Goal: Task Accomplishment & Management: Use online tool/utility

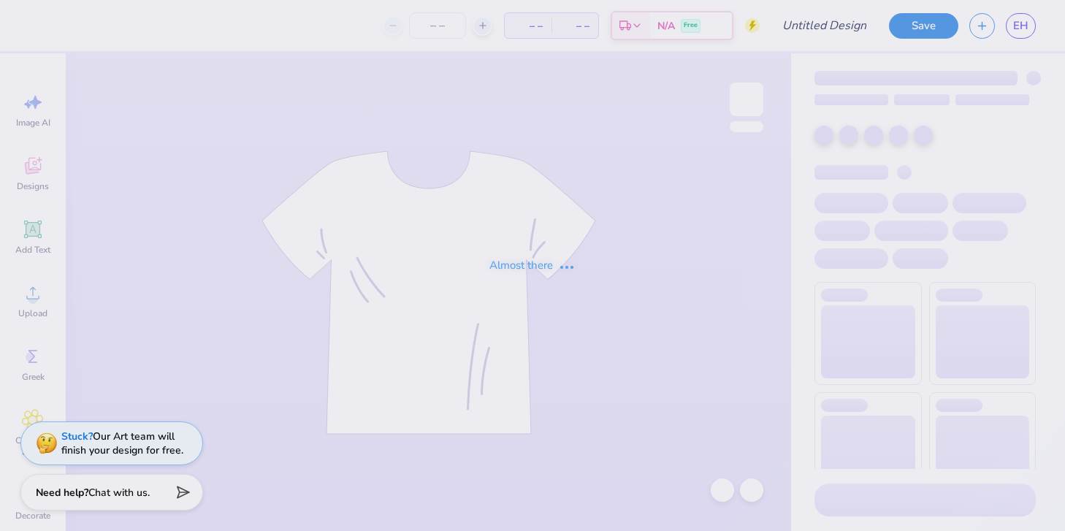
type input "[GEOGRAPHIC_DATA][US_STATE] : [PERSON_NAME]"
type input "12"
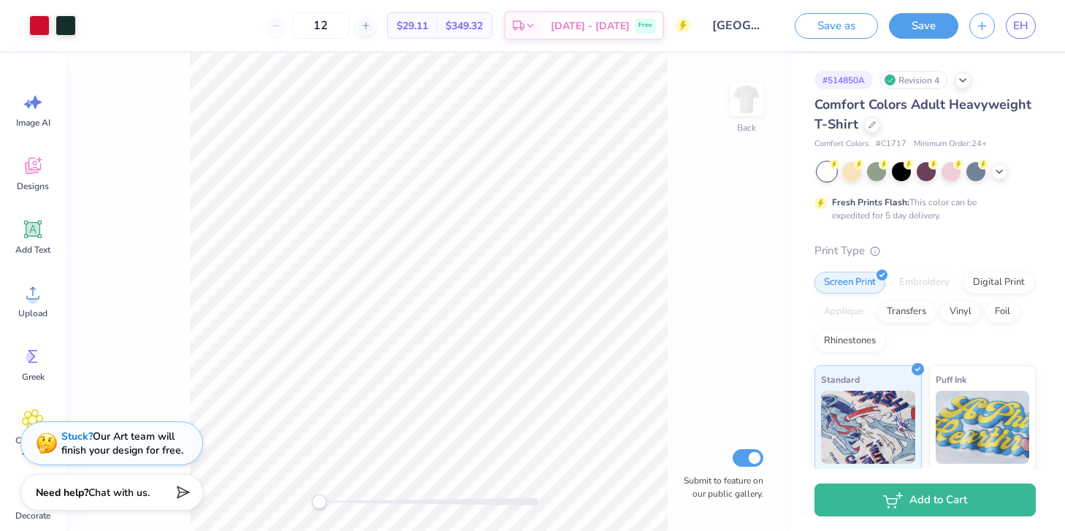
click at [21, 20] on div "Art colors" at bounding box center [38, 25] width 76 height 51
click at [38, 26] on div at bounding box center [39, 24] width 20 height 20
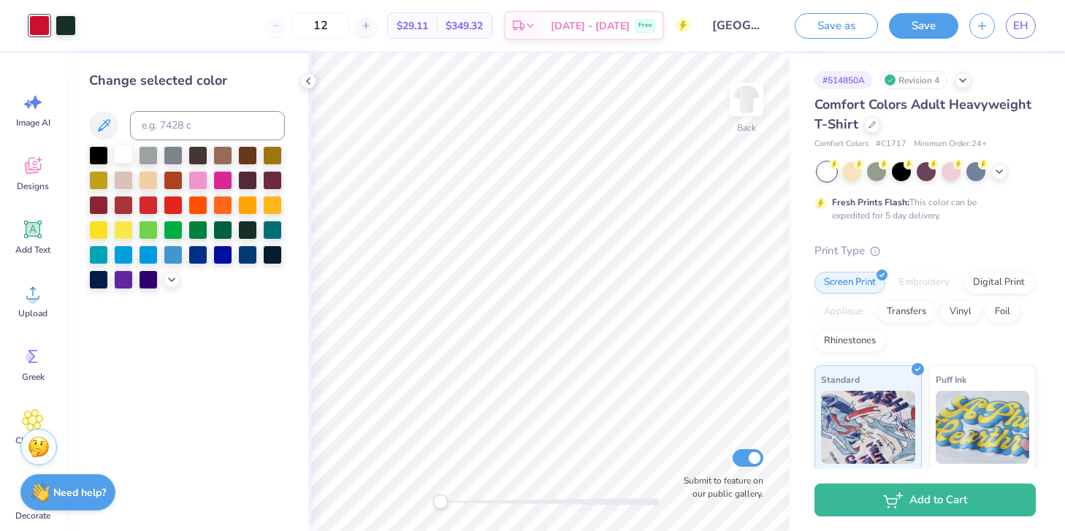
click at [118, 149] on div at bounding box center [123, 154] width 19 height 19
click at [32, 125] on span "Image AI" at bounding box center [33, 123] width 34 height 12
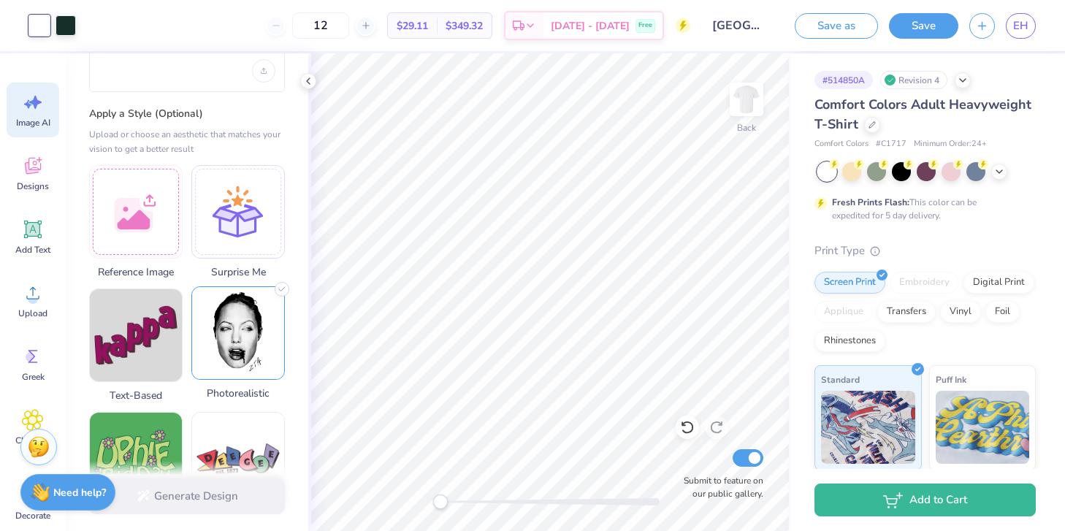
scroll to position [121, 0]
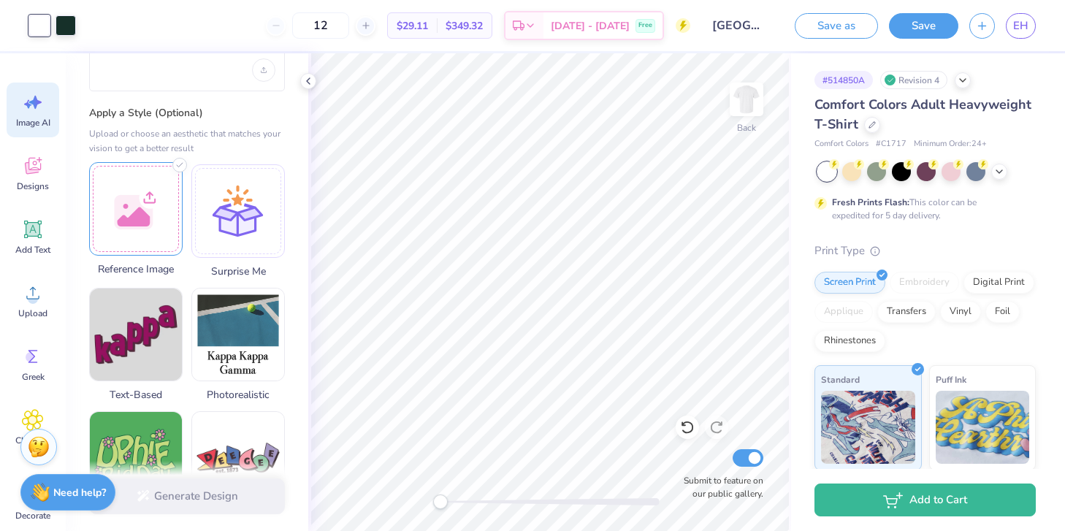
click at [131, 205] on div at bounding box center [136, 209] width 94 height 94
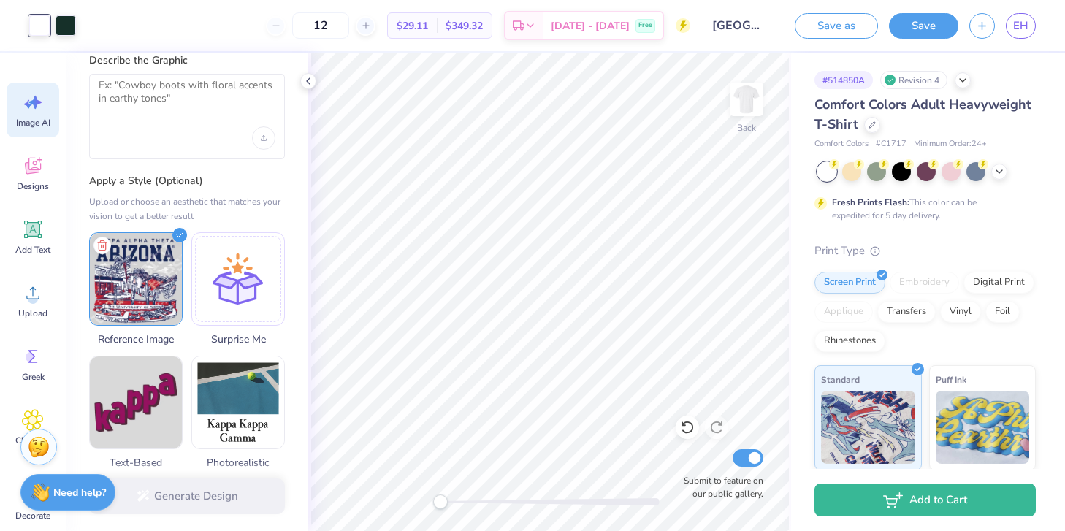
scroll to position [53, 0]
click at [161, 99] on textarea at bounding box center [187, 96] width 177 height 37
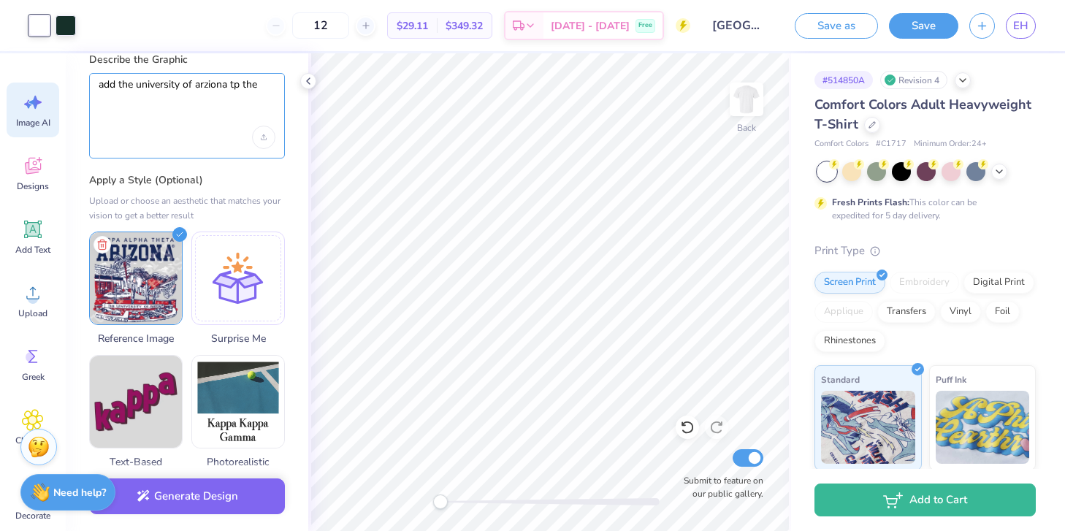
click at [245, 79] on textarea "add the university of arziona tp the" at bounding box center [187, 96] width 177 height 37
click at [237, 85] on textarea "add the university of arziona tp the" at bounding box center [187, 96] width 177 height 37
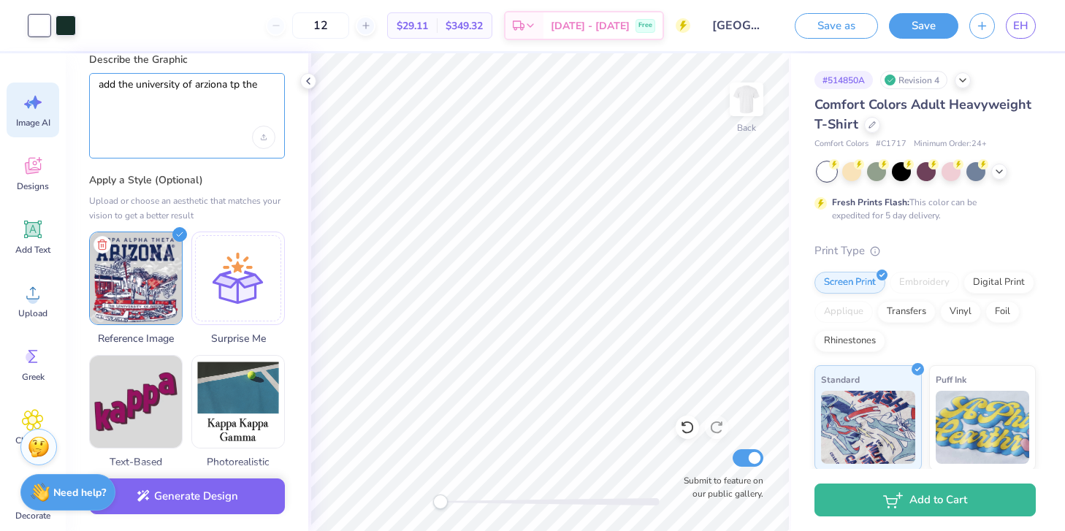
click at [235, 82] on textarea "add the university of arziona tp the" at bounding box center [187, 96] width 177 height 37
click at [261, 89] on textarea "add the university of arziona tp the" at bounding box center [187, 96] width 177 height 37
click at [235, 83] on textarea "add the university of arziona tp the" at bounding box center [187, 96] width 177 height 37
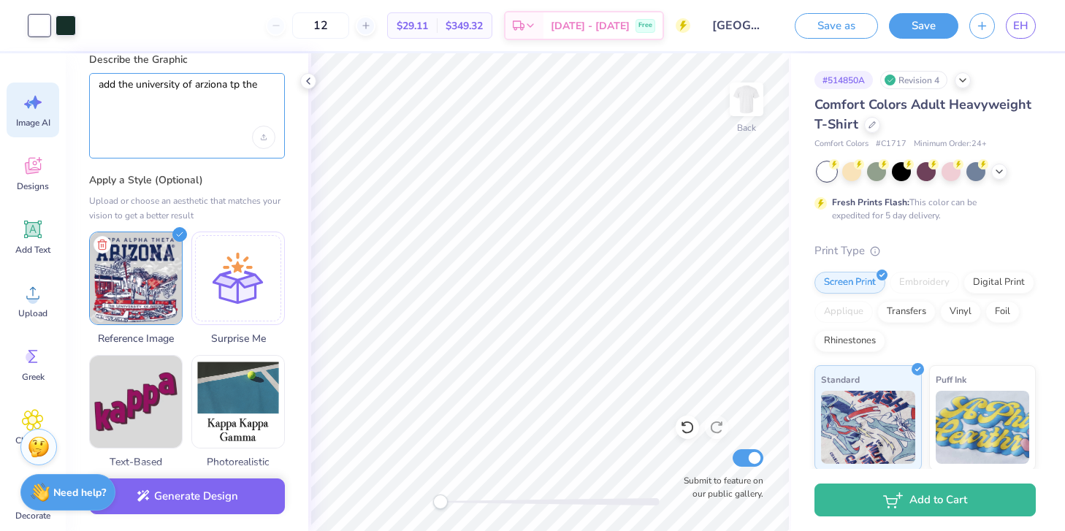
click at [234, 87] on textarea "add the university of arziona tp the" at bounding box center [187, 96] width 177 height 37
click at [236, 85] on textarea "add the university of arziona tp the" at bounding box center [187, 96] width 177 height 37
click at [264, 93] on textarea "add the university of arziona to the" at bounding box center [187, 96] width 177 height 37
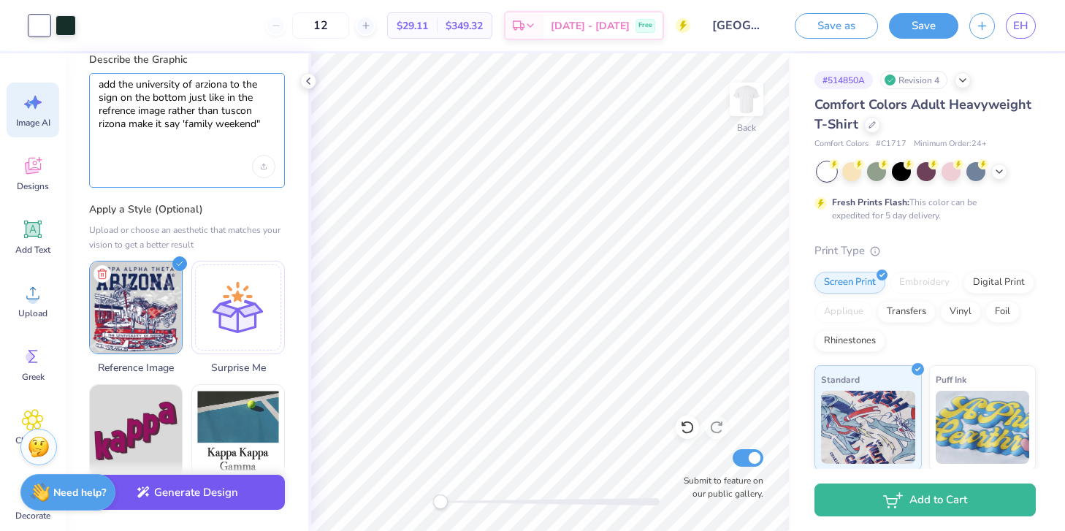
type textarea "add the university of arziona to the sign on the bottom just like in the refren…"
click at [170, 503] on button "Generate Design" at bounding box center [187, 493] width 196 height 36
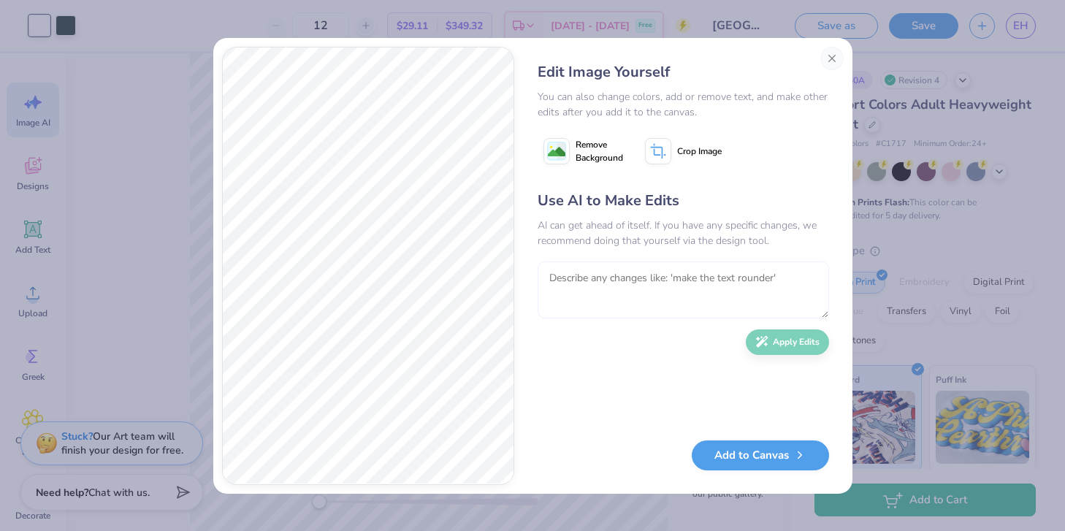
click at [569, 283] on textarea at bounding box center [684, 290] width 292 height 57
type textarea "make i"
click at [832, 50] on button "Close" at bounding box center [832, 58] width 23 height 23
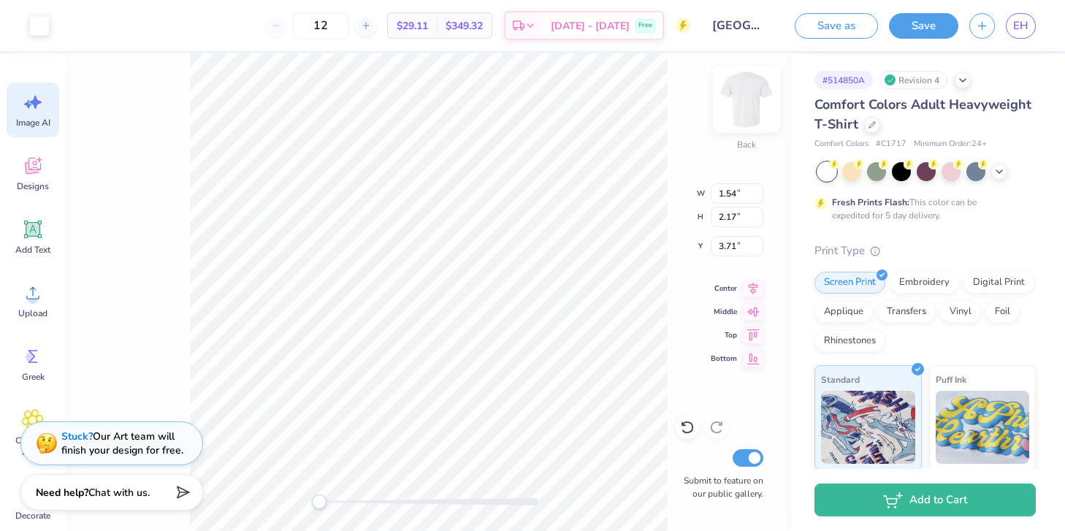
type input "1.54"
type input "2.17"
type input "3.71"
type input "1.47"
type input "1.32"
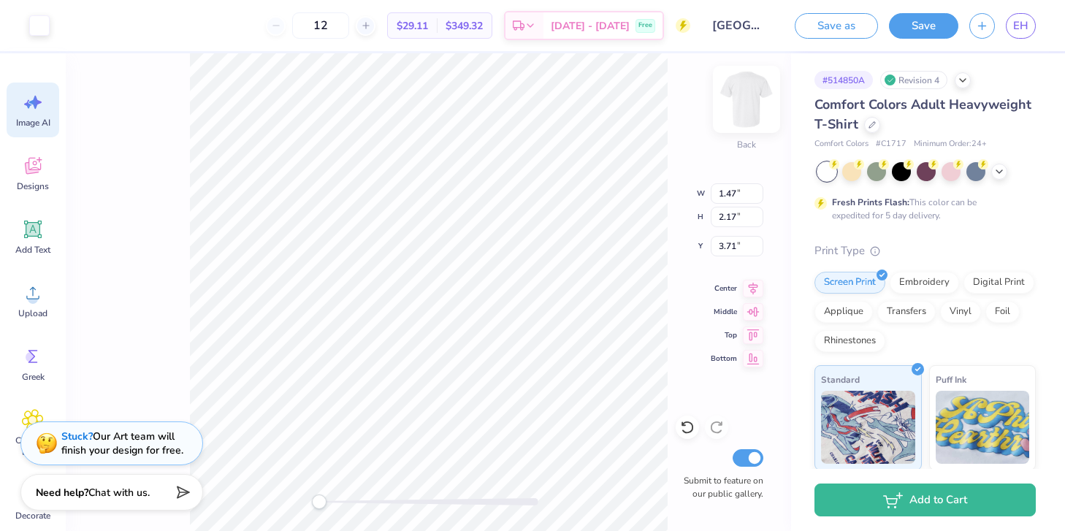
type input "3.42"
type input "4.63"
type input "0.20"
type input "14.35"
type input "10.96"
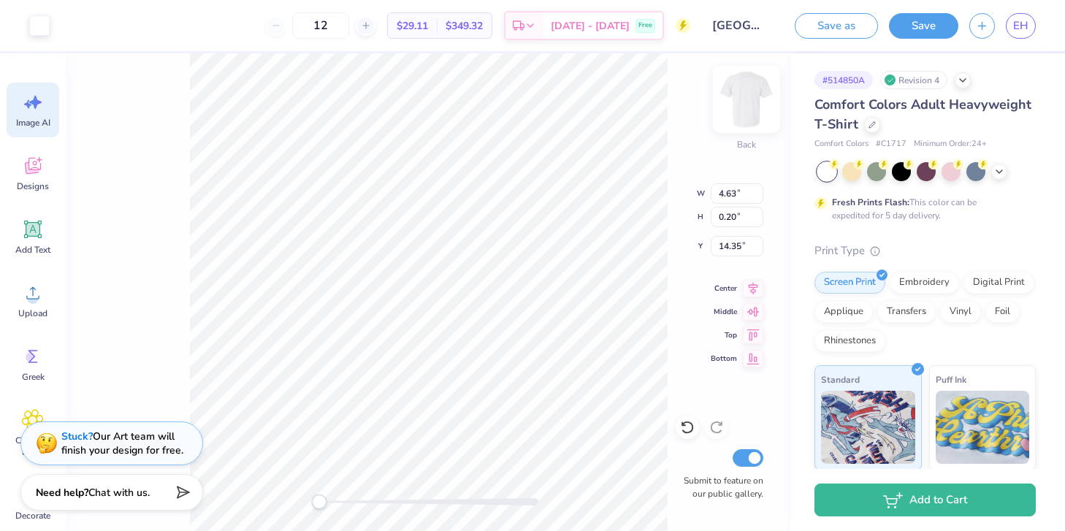
type input "6.96"
type input "9.07"
type input "0.92"
type input "0.71"
type input "14.74"
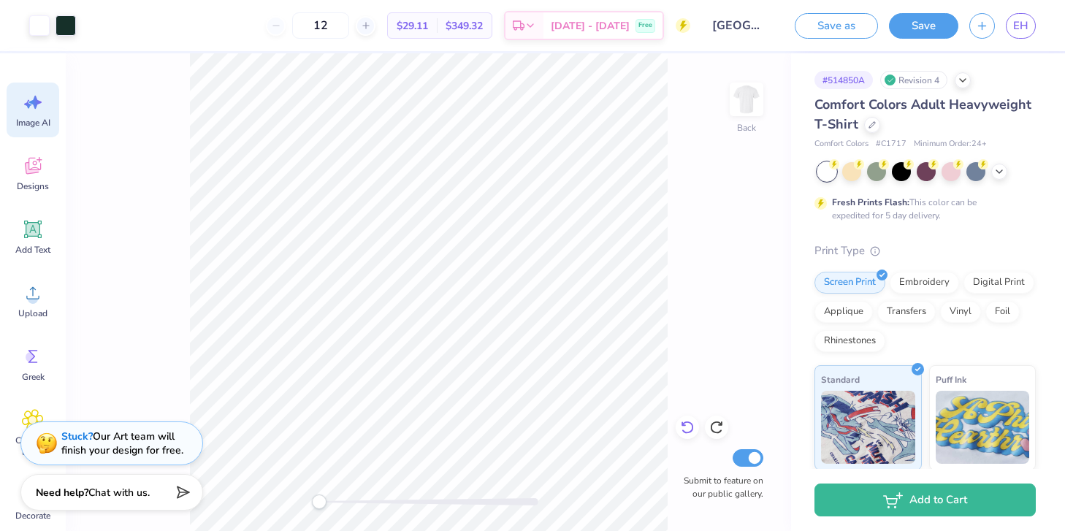
click at [688, 429] on icon at bounding box center [687, 427] width 15 height 15
click at [129, 438] on div "Stuck? Our Art team will finish your design for free." at bounding box center [122, 441] width 122 height 28
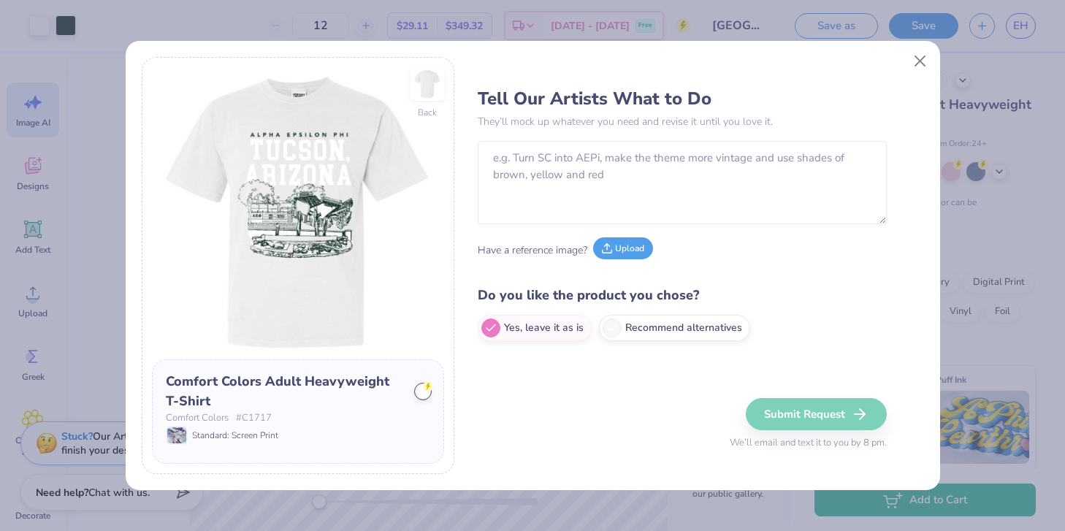
click at [617, 255] on button "Upload" at bounding box center [623, 248] width 60 height 22
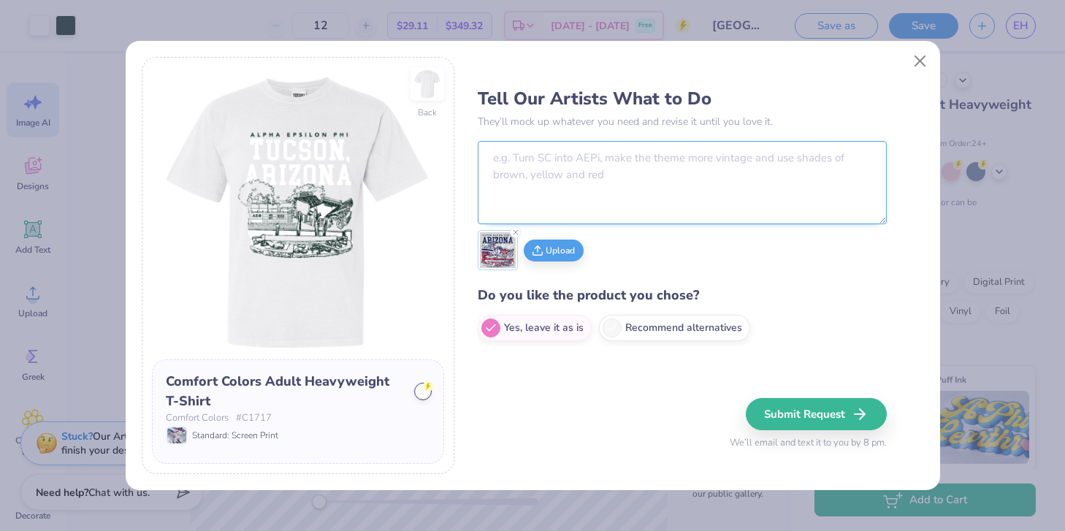
click at [534, 178] on textarea at bounding box center [682, 182] width 409 height 83
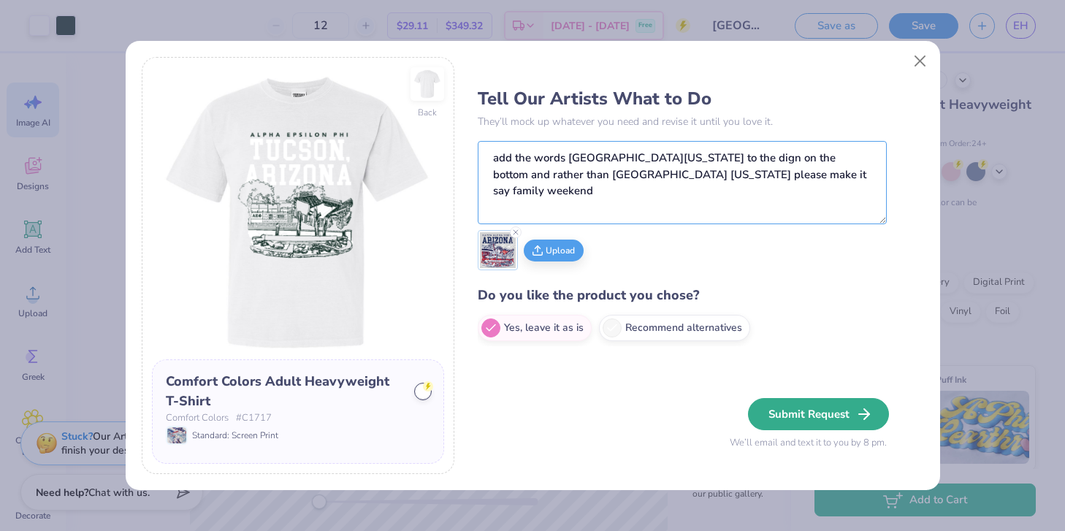
type textarea "add the words university of arizona to the dign on the bottom and rather than t…"
click at [780, 409] on button "Submit Request" at bounding box center [818, 414] width 141 height 32
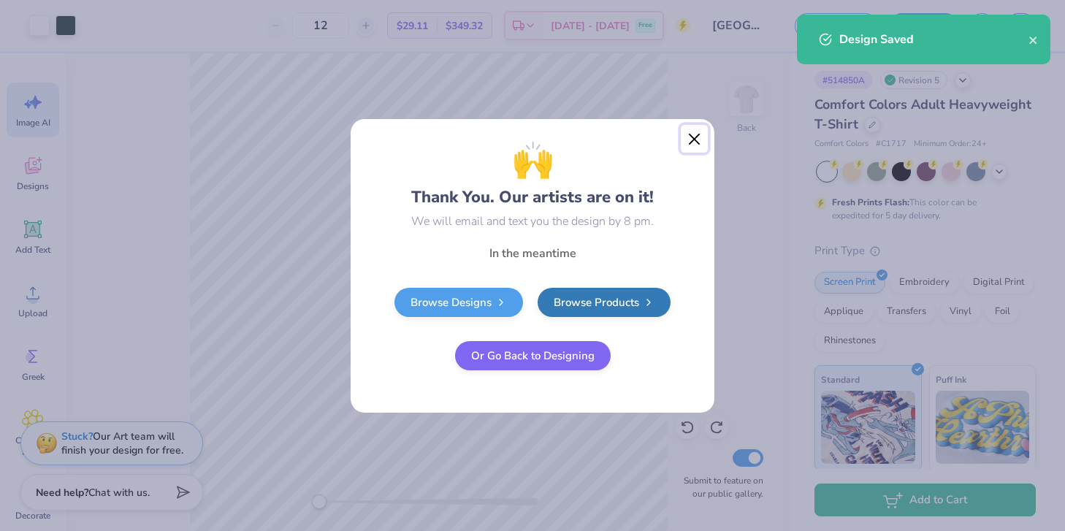
click at [699, 142] on button "Close" at bounding box center [695, 139] width 28 height 28
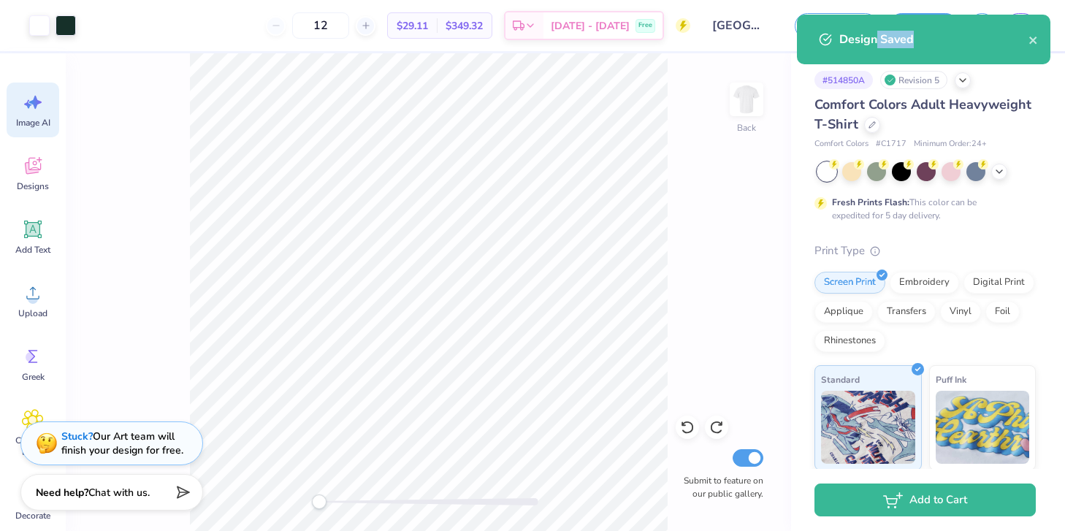
drag, startPoint x: 878, startPoint y: 42, endPoint x: 1018, endPoint y: 81, distance: 145.0
click at [1018, 80] on div "Art colors 12 $29.11 Per Item $349.32 Total Est. Delivery Sep 20 - 23 Free Desi…" at bounding box center [532, 265] width 1065 height 531
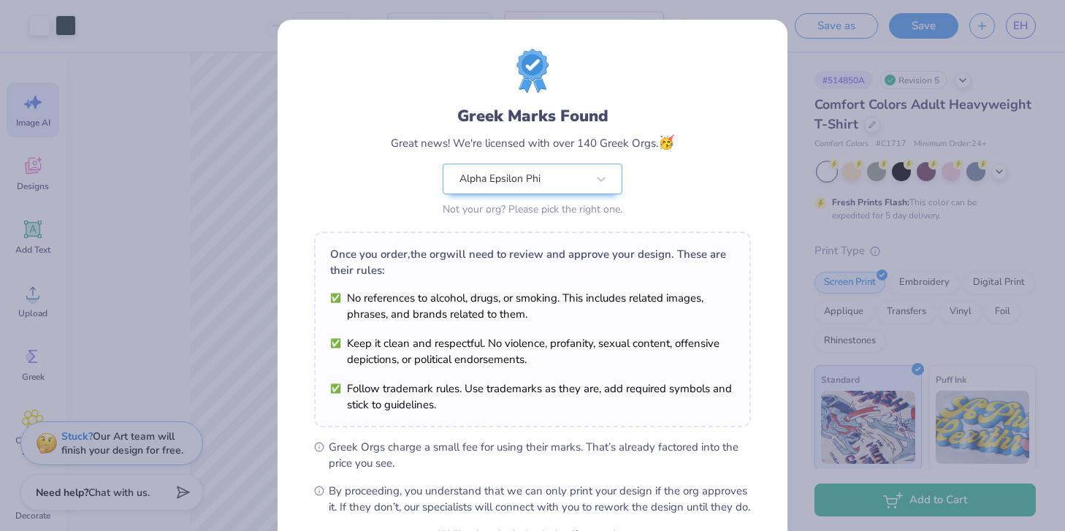
click at [1016, 36] on div "Greek Marks Found Great news! We're licensed with over 140 Greek Orgs. 🥳 Alpha …" at bounding box center [532, 265] width 1065 height 531
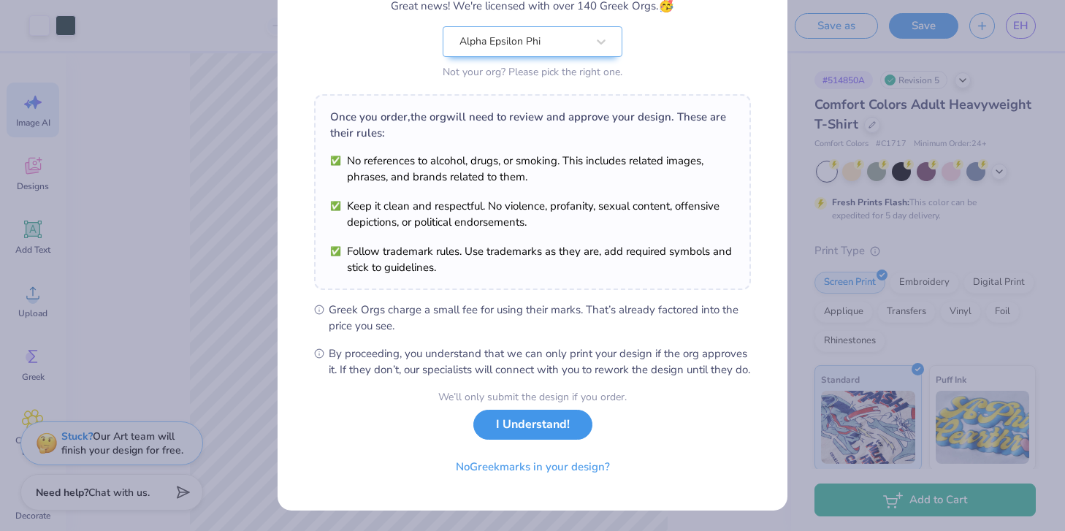
click at [536, 434] on button "I Understand!" at bounding box center [532, 425] width 119 height 30
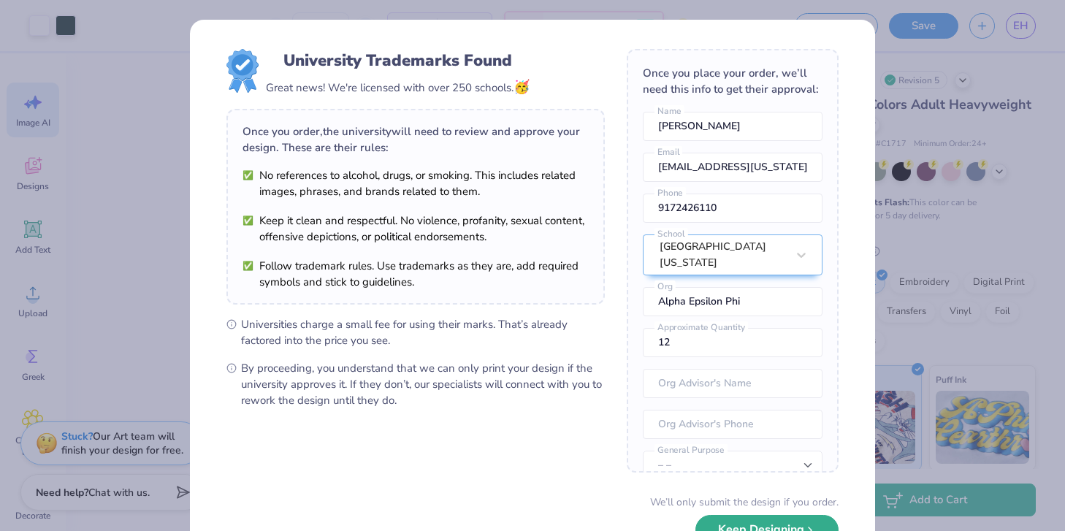
click at [734, 528] on button "Keep Designing" at bounding box center [767, 530] width 143 height 30
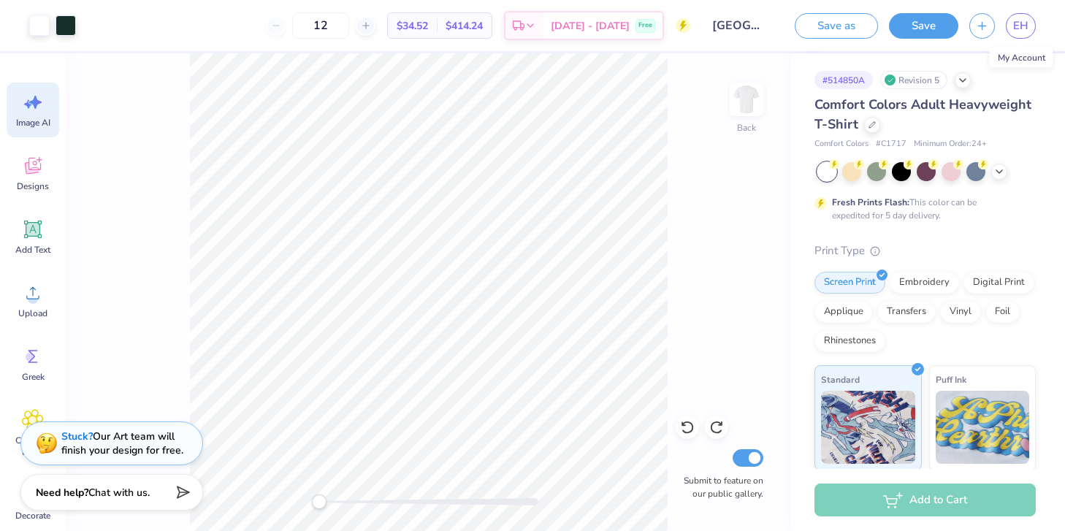
click at [1007, 34] on div "EH" at bounding box center [1021, 26] width 30 height 26
click at [1015, 26] on span "EH" at bounding box center [1020, 26] width 15 height 17
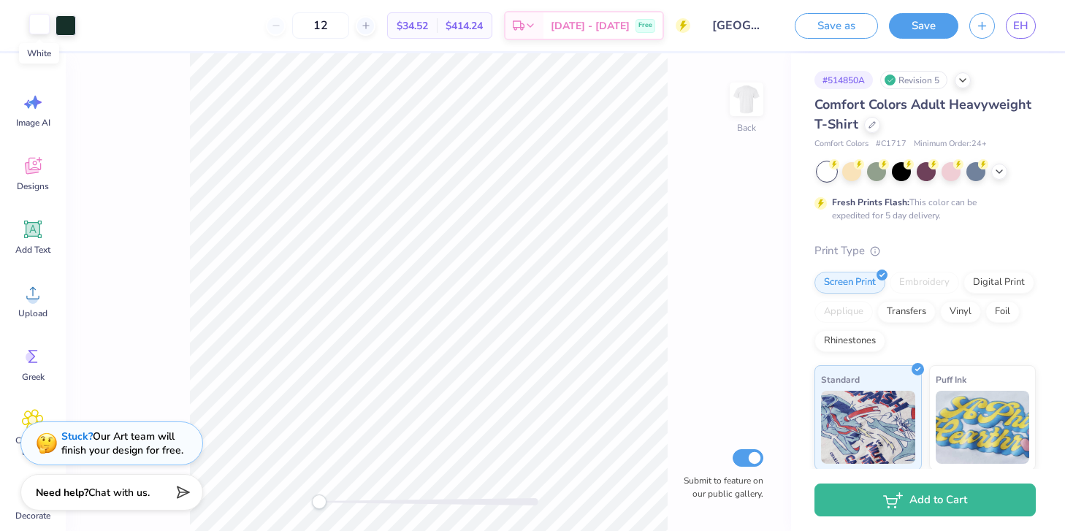
click at [36, 29] on div at bounding box center [39, 24] width 20 height 20
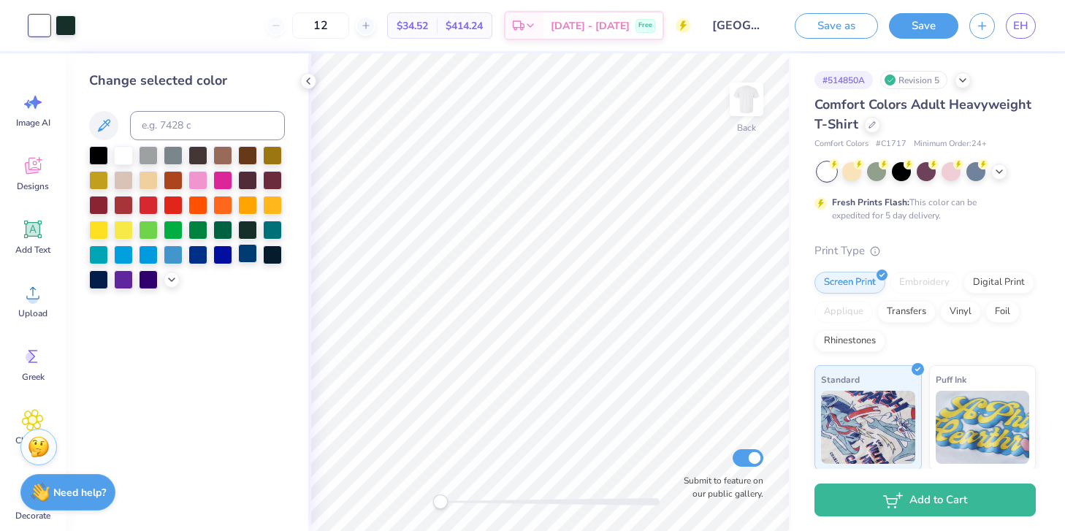
click at [244, 251] on div at bounding box center [247, 253] width 19 height 19
click at [69, 27] on div at bounding box center [66, 24] width 20 height 20
click at [181, 202] on div at bounding box center [173, 203] width 19 height 19
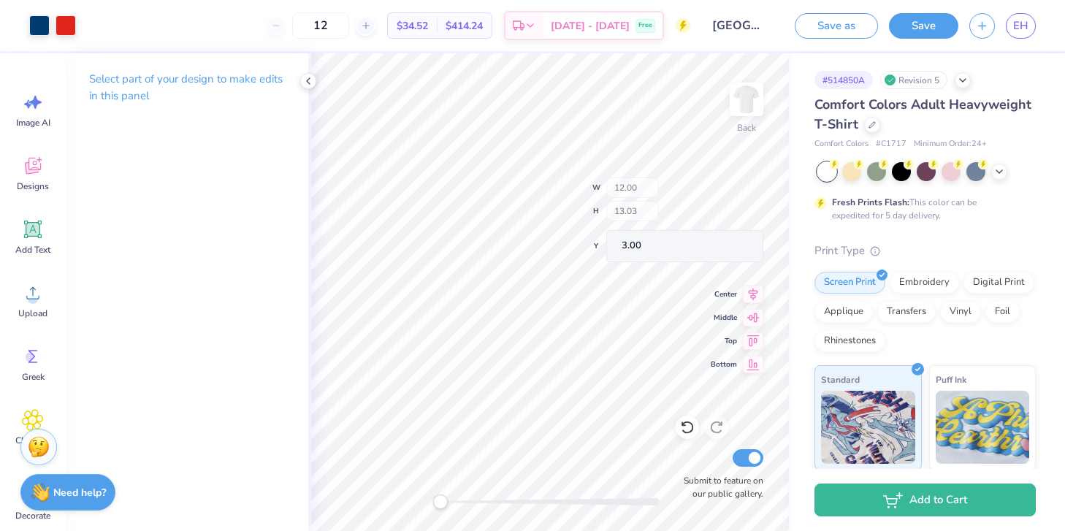
type input "1.19"
type input "0.62"
type input "11.34"
click at [47, 20] on div at bounding box center [39, 24] width 20 height 20
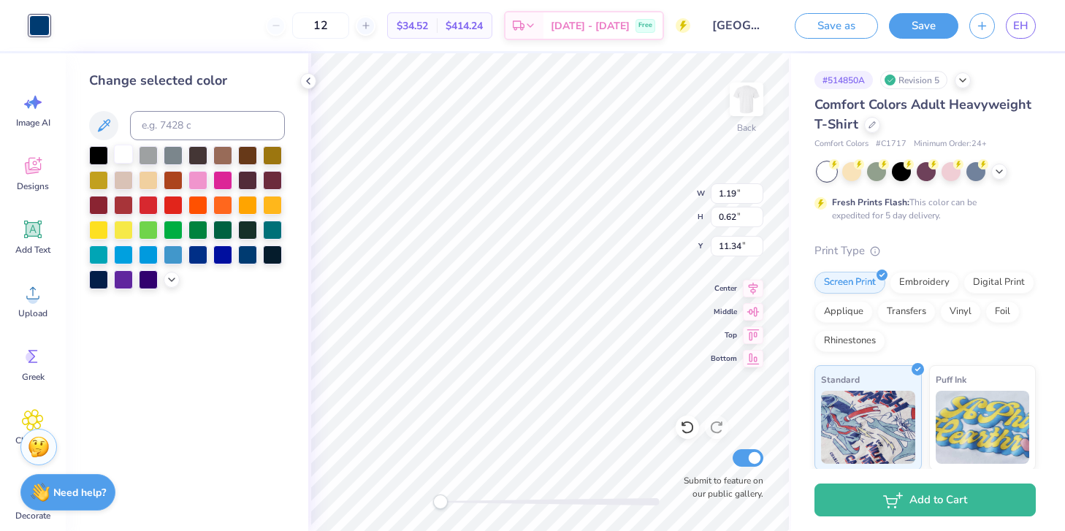
click at [125, 152] on div at bounding box center [123, 154] width 19 height 19
click at [308, 83] on icon at bounding box center [308, 81] width 12 height 12
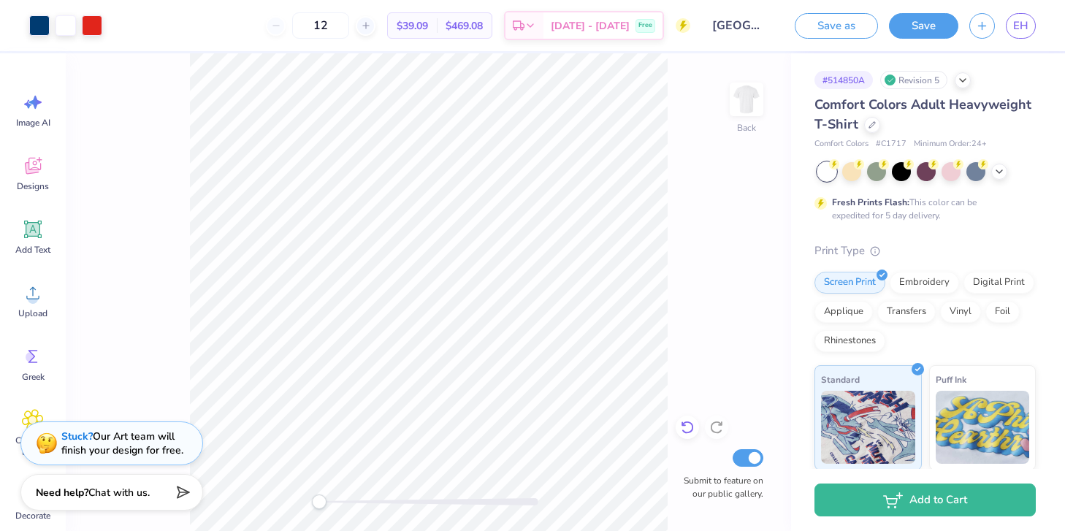
click at [680, 427] on icon at bounding box center [687, 427] width 15 height 15
click at [707, 427] on div at bounding box center [716, 427] width 23 height 23
click at [685, 426] on icon at bounding box center [683, 424] width 3 height 3
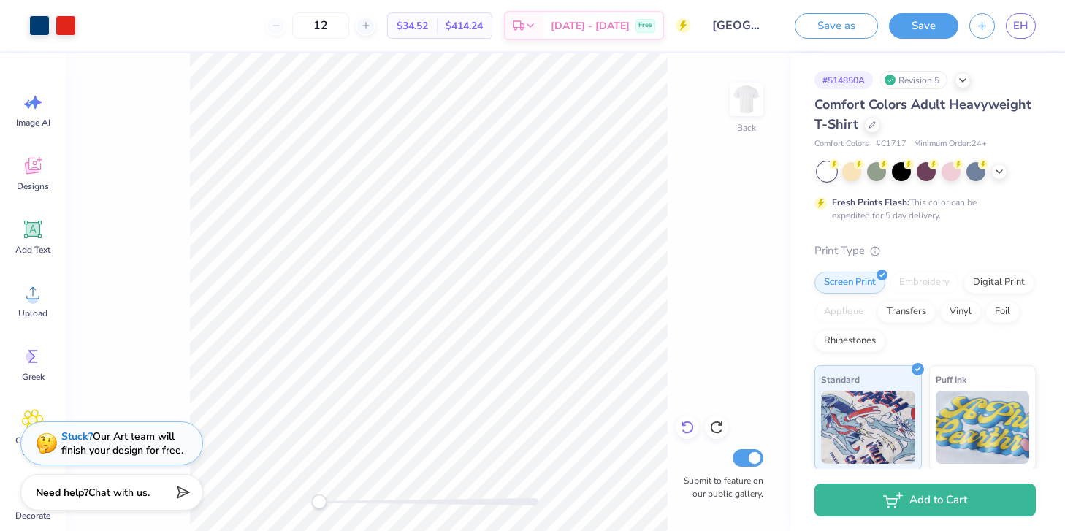
click at [690, 422] on icon at bounding box center [687, 427] width 15 height 15
click at [690, 422] on div "Back Submit to feature on our public gallery." at bounding box center [429, 292] width 726 height 478
